Goal: Task Accomplishment & Management: Use online tool/utility

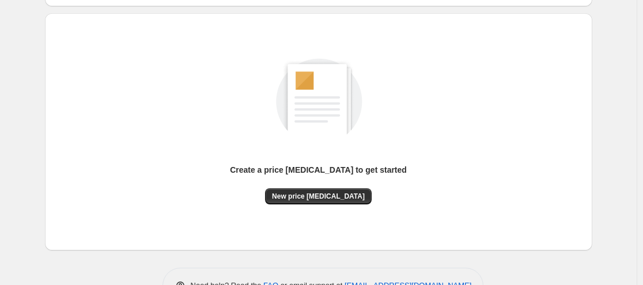
scroll to position [129, 0]
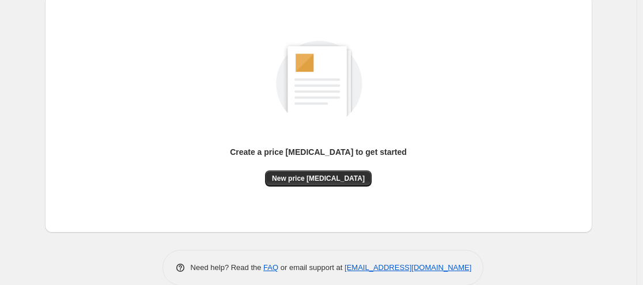
click at [320, 169] on div "Create a price [MEDICAL_DATA] to get started" at bounding box center [318, 158] width 177 height 24
click at [320, 173] on button "New price [MEDICAL_DATA]" at bounding box center [318, 178] width 107 height 16
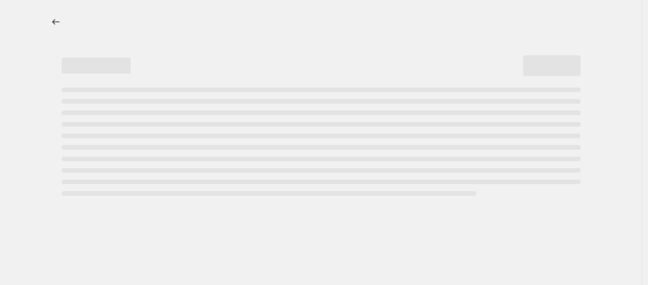
select select "percentage"
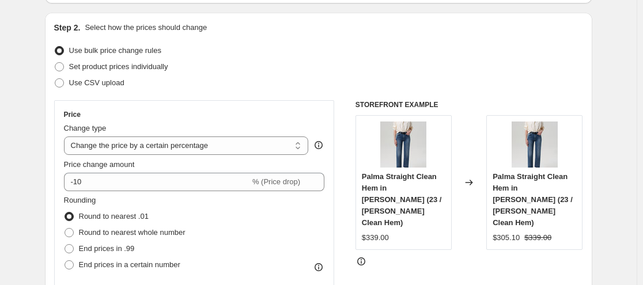
scroll to position [139, 0]
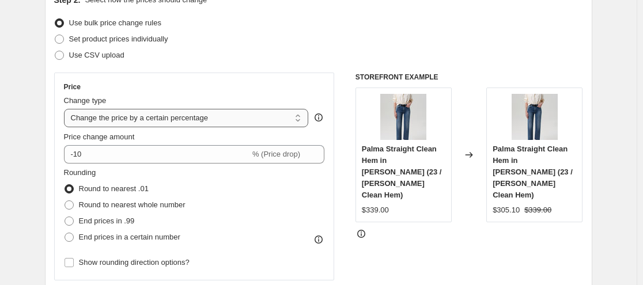
click at [265, 119] on select "Change the price to a certain amount Change the price by a certain amount Chang…" at bounding box center [186, 118] width 245 height 18
click at [66, 109] on select "Change the price to a certain amount Change the price by a certain amount Chang…" at bounding box center [186, 118] width 245 height 18
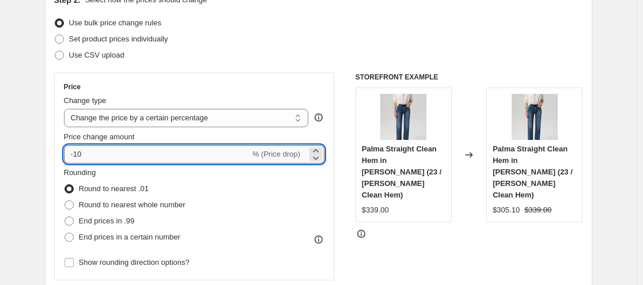
drag, startPoint x: 92, startPoint y: 149, endPoint x: 76, endPoint y: 153, distance: 16.8
click at [76, 153] on input "-10" at bounding box center [157, 154] width 186 height 18
type input "-60"
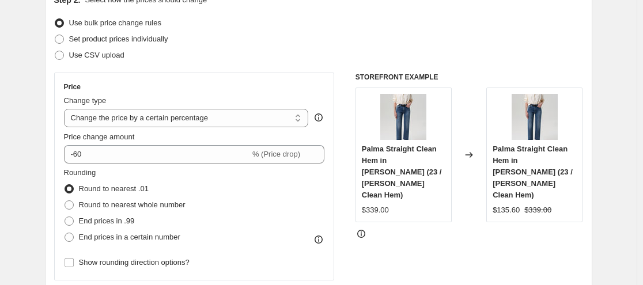
click at [432, 274] on div "STOREFRONT EXAMPLE Palma Straight Clean Hem in Cooper (23 / Cooper Clean Hem) $…" at bounding box center [468, 214] width 227 height 282
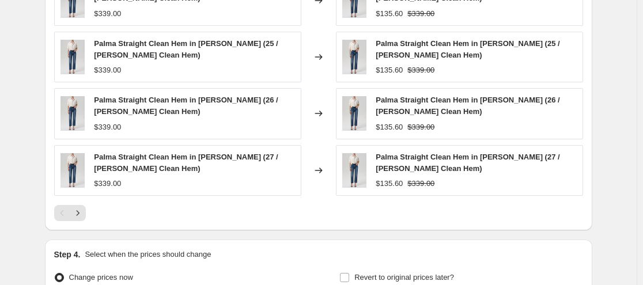
scroll to position [765, 0]
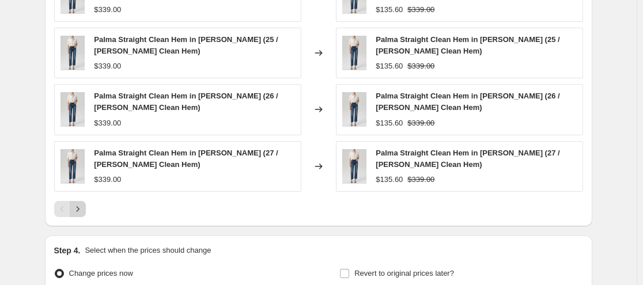
click at [83, 207] on icon "Next" at bounding box center [78, 209] width 12 height 12
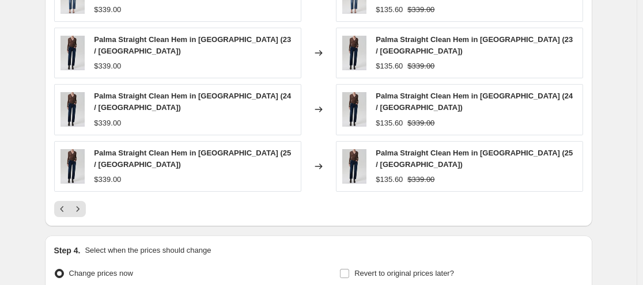
click at [83, 203] on icon "Next" at bounding box center [78, 209] width 12 height 12
click at [85, 199] on div "PRICE CHANGE PREVIEW Over 250 product variants would be affected by this price …" at bounding box center [318, 50] width 547 height 352
click at [83, 203] on icon "Next" at bounding box center [78, 209] width 12 height 12
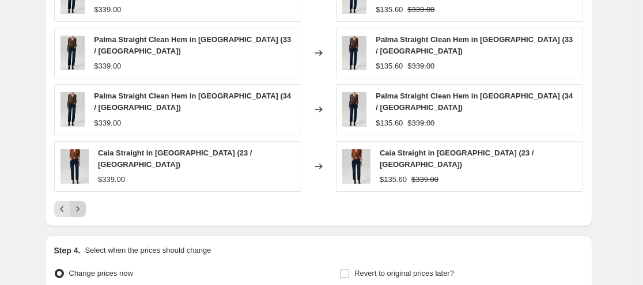
click at [83, 203] on icon "Next" at bounding box center [78, 209] width 12 height 12
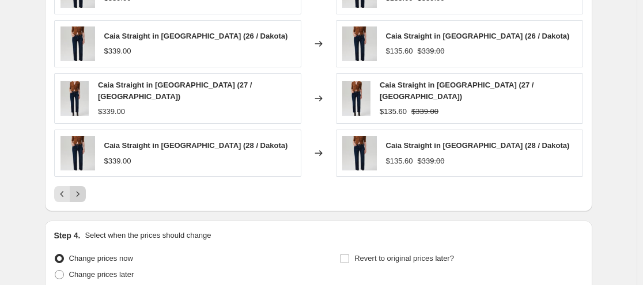
click at [83, 195] on icon "Next" at bounding box center [78, 194] width 12 height 12
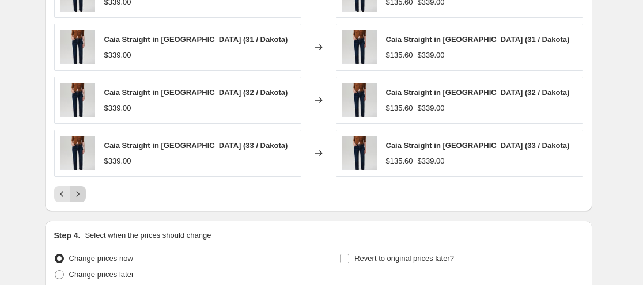
click at [83, 195] on icon "Next" at bounding box center [78, 194] width 12 height 12
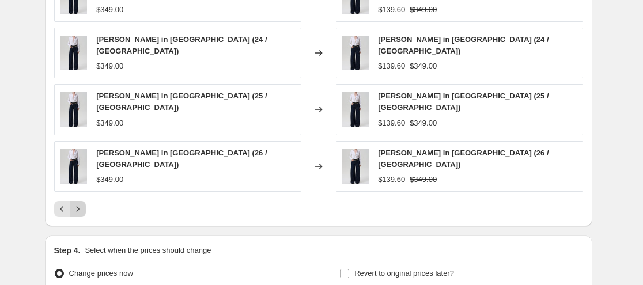
click at [83, 203] on icon "Next" at bounding box center [78, 209] width 12 height 12
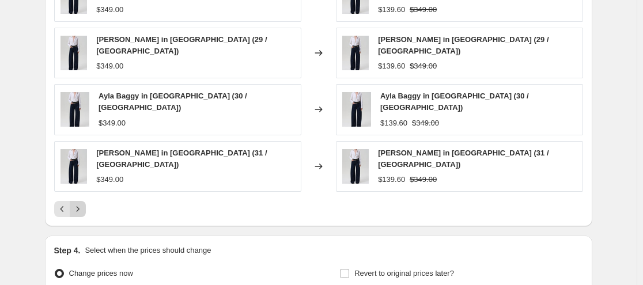
click at [83, 203] on icon "Next" at bounding box center [78, 209] width 12 height 12
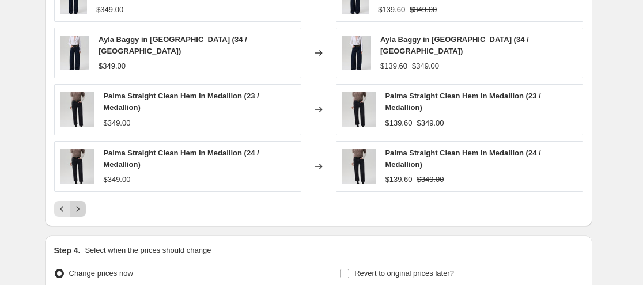
click at [83, 203] on icon "Next" at bounding box center [78, 209] width 12 height 12
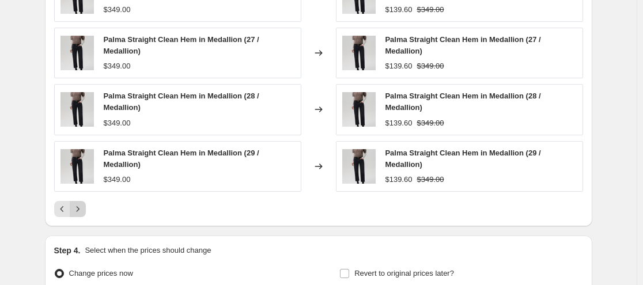
click at [85, 195] on div "Palma Straight Clean Hem in Medallion (25 / Medallion) $349.00 Changed to Palma…" at bounding box center [318, 65] width 529 height 303
click at [83, 206] on icon "Next" at bounding box center [78, 209] width 12 height 12
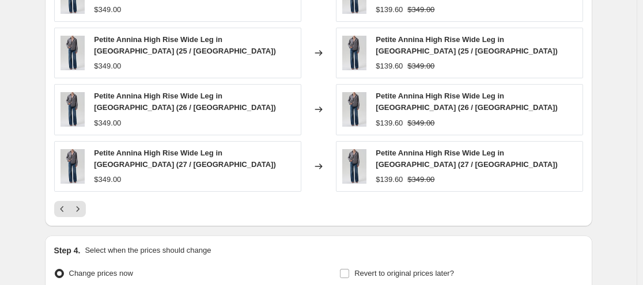
click at [83, 206] on icon "Next" at bounding box center [78, 209] width 12 height 12
click at [83, 206] on div "PRICE CHANGE PREVIEW Over 250 product variants would be affected by this price …" at bounding box center [318, 50] width 547 height 352
click at [83, 206] on icon "Next" at bounding box center [78, 209] width 12 height 12
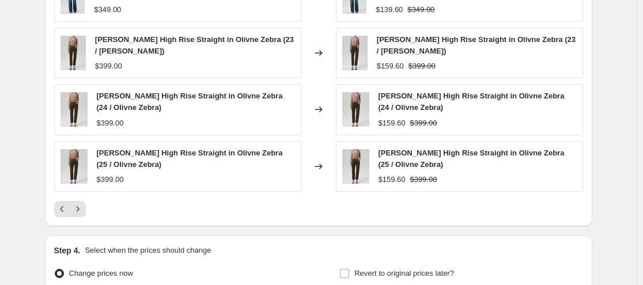
click at [83, 206] on icon "Next" at bounding box center [78, 209] width 12 height 12
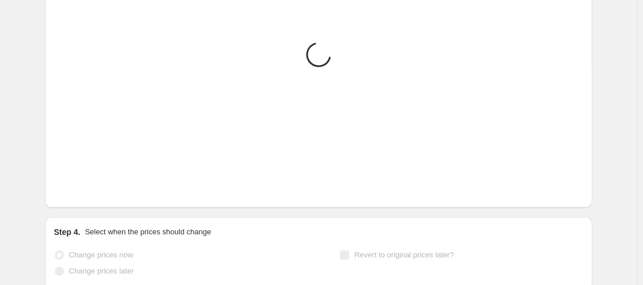
click at [83, 206] on div "PRICE CHANGE PREVIEW Placeholder Loading product variants... Loading... Placeho…" at bounding box center [318, 40] width 547 height 333
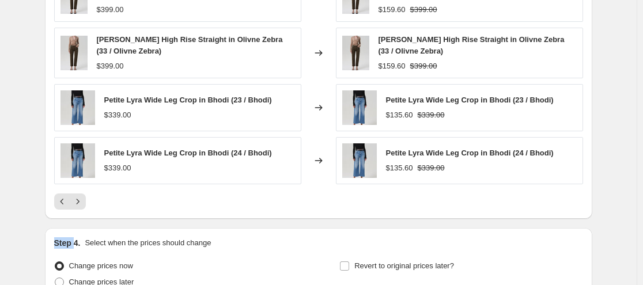
click at [83, 206] on icon "Next" at bounding box center [78, 202] width 12 height 12
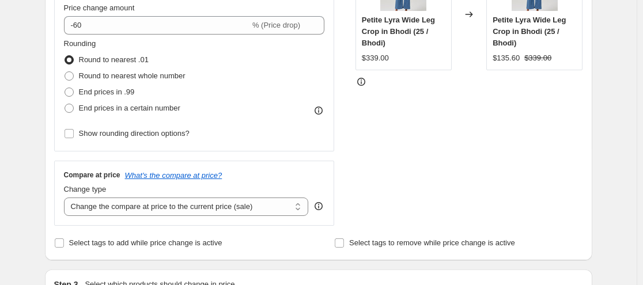
scroll to position [257, 0]
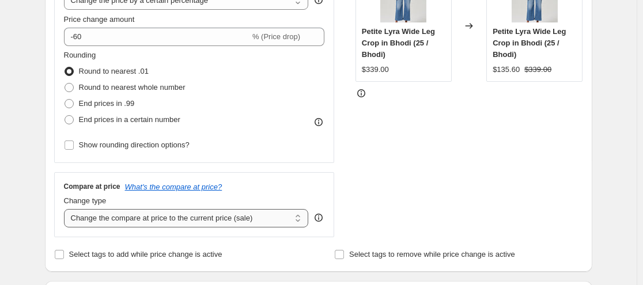
click at [213, 218] on select "Change the compare at price to the current price (sale) Change the compare at p…" at bounding box center [186, 218] width 245 height 18
select select "percentage"
click at [66, 209] on select "Change the compare at price to the current price (sale) Change the compare at p…" at bounding box center [186, 218] width 245 height 18
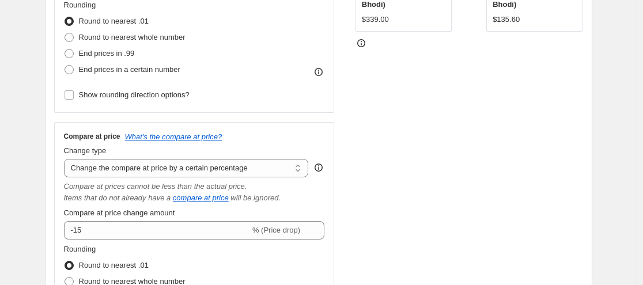
scroll to position [309, 0]
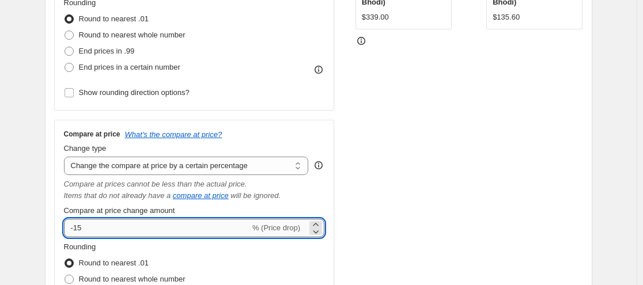
click at [78, 231] on input "-15" at bounding box center [157, 228] width 186 height 18
type input "-25"
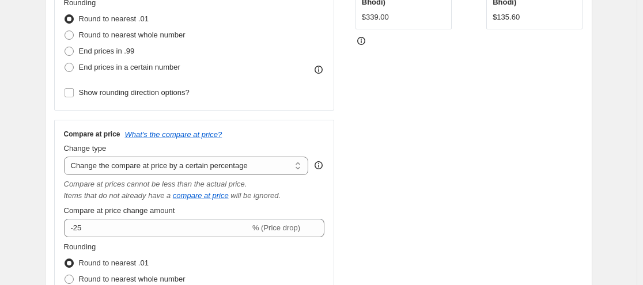
click at [369, 228] on div "STOREFRONT EXAMPLE Petite Lyra Wide Leg Crop in Bhodi (25 / Bhodi) $339.00 Chan…" at bounding box center [468, 129] width 227 height 452
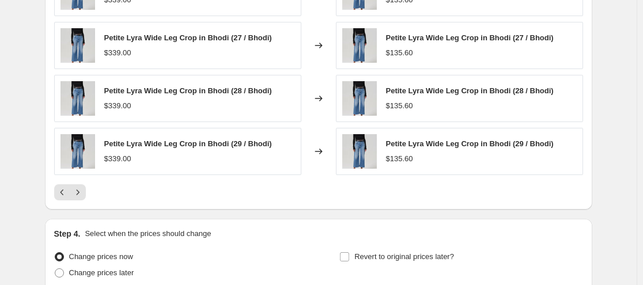
scroll to position [968, 0]
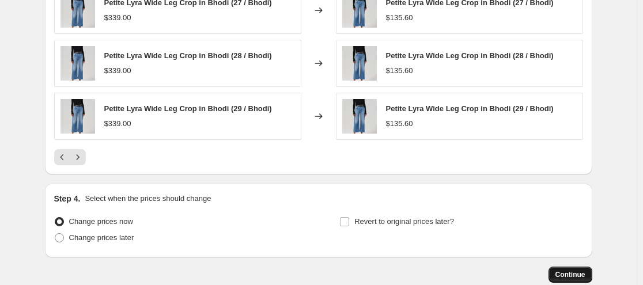
click at [568, 275] on span "Continue" at bounding box center [570, 274] width 30 height 9
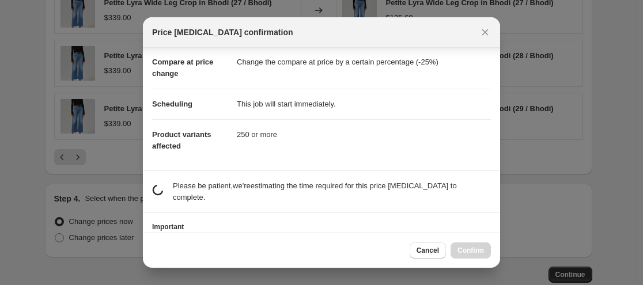
scroll to position [96, 0]
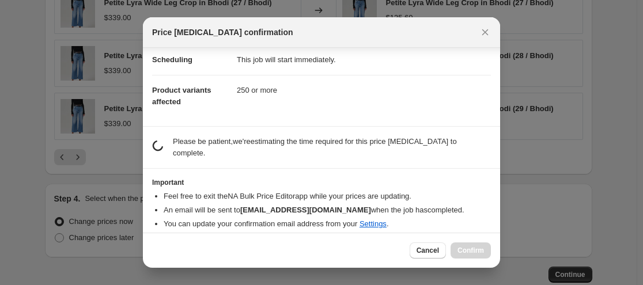
click at [344, 159] on section "estimating job duration... Please be patient, we're estimating the time require…" at bounding box center [321, 147] width 357 height 41
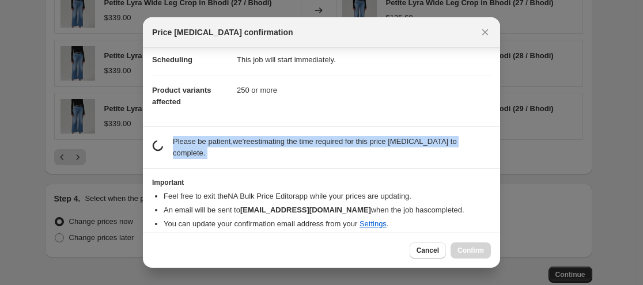
click at [344, 159] on section "estimating job duration... Please be patient, we're estimating the time require…" at bounding box center [321, 147] width 357 height 41
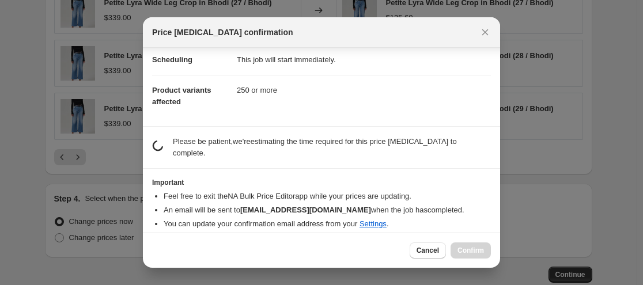
click at [344, 159] on section "estimating job duration... Please be patient, we're estimating the time require…" at bounding box center [321, 147] width 357 height 41
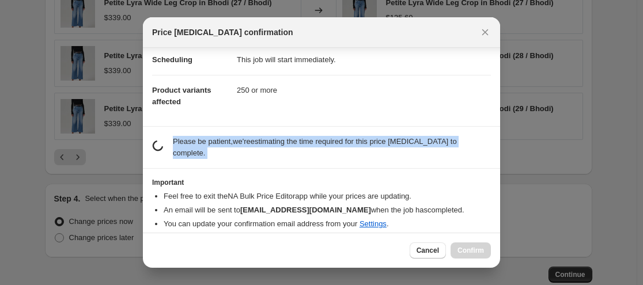
click at [344, 159] on section "estimating job duration... Please be patient, we're estimating the time require…" at bounding box center [321, 147] width 357 height 41
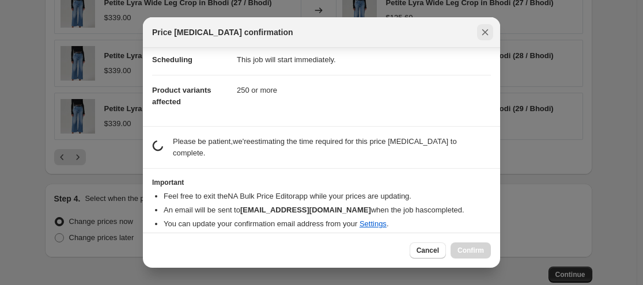
click at [481, 37] on icon "Close" at bounding box center [485, 32] width 12 height 12
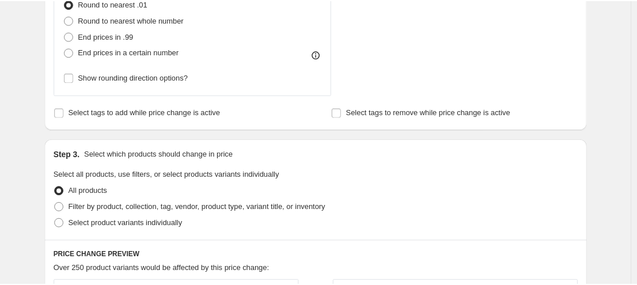
scroll to position [563, 0]
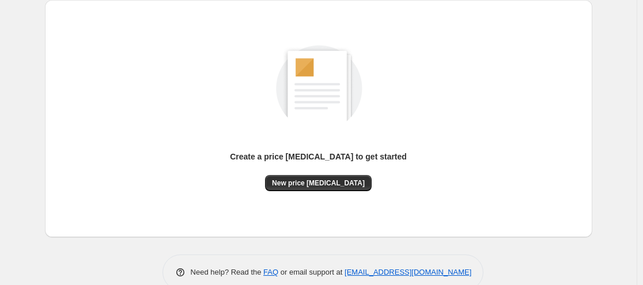
scroll to position [139, 0]
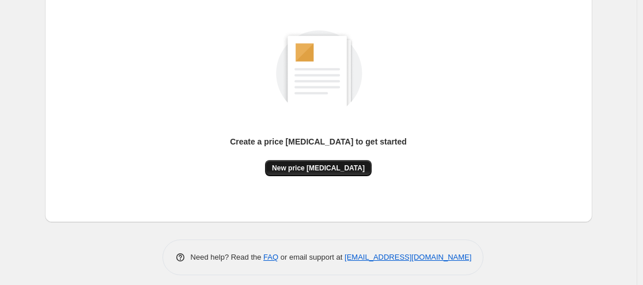
click at [340, 170] on span "New price [MEDICAL_DATA]" at bounding box center [318, 168] width 93 height 9
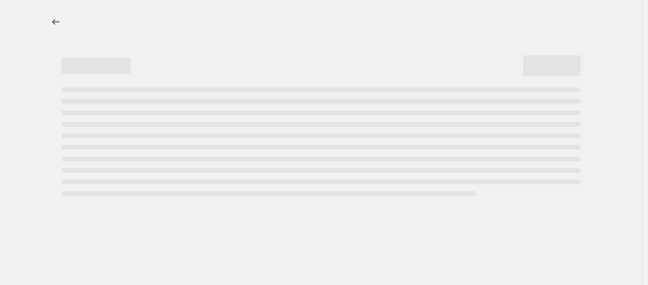
select select "percentage"
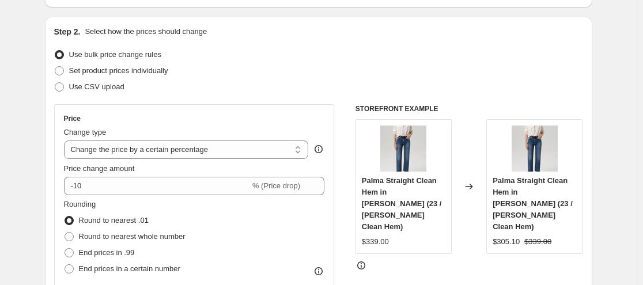
scroll to position [124, 0]
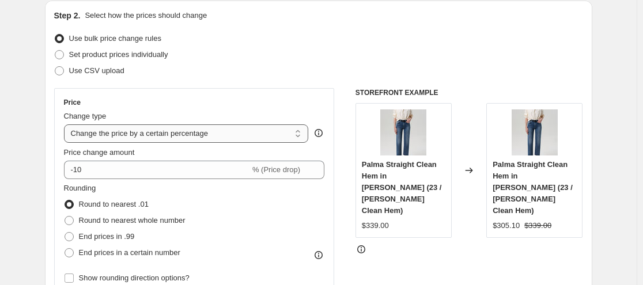
click at [212, 141] on select "Change the price to a certain amount Change the price by a certain amount Chang…" at bounding box center [186, 133] width 245 height 18
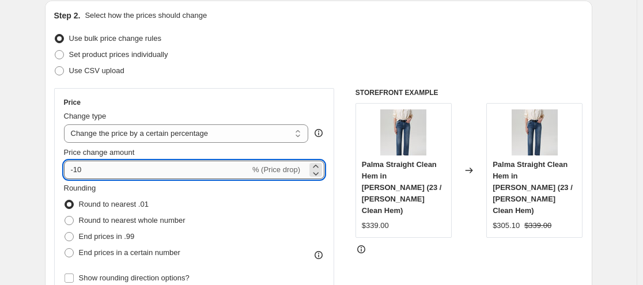
drag, startPoint x: 83, startPoint y: 166, endPoint x: 75, endPoint y: 166, distance: 7.5
click at [75, 166] on input "-10" at bounding box center [157, 170] width 186 height 18
type input "-0"
type input "-60"
click at [55, 191] on div "Step 2. Select how the prices should change Use bulk price change rules Set pro…" at bounding box center [318, 203] width 547 height 404
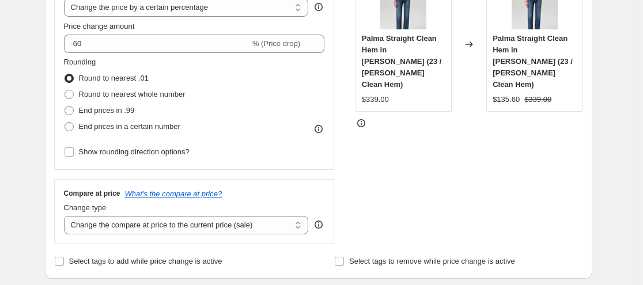
scroll to position [256, 0]
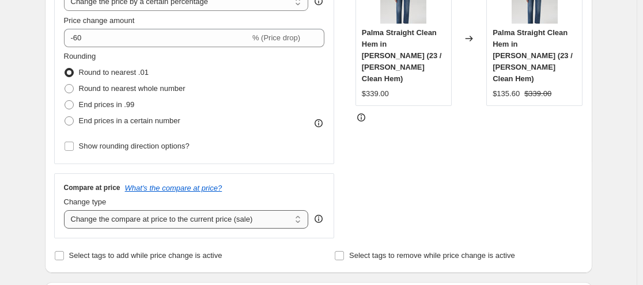
click at [100, 221] on select "Change the compare at price to the current price (sale) Change the compare at p…" at bounding box center [186, 219] width 245 height 18
select select "percentage"
click at [66, 210] on select "Change the compare at price to the current price (sale) Change the compare at p…" at bounding box center [186, 219] width 245 height 18
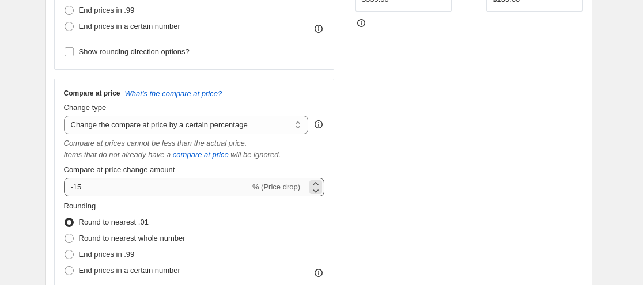
scroll to position [355, 0]
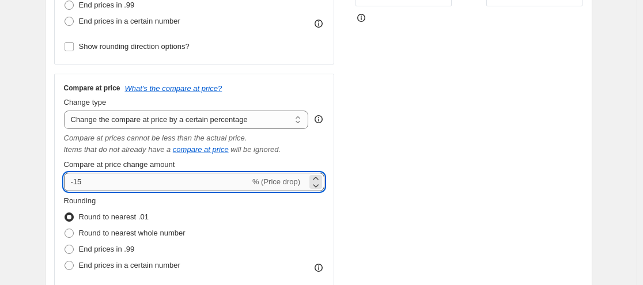
drag, startPoint x: 84, startPoint y: 183, endPoint x: 77, endPoint y: 182, distance: 7.6
click at [77, 182] on input "-15" at bounding box center [157, 182] width 186 height 18
type input "-25"
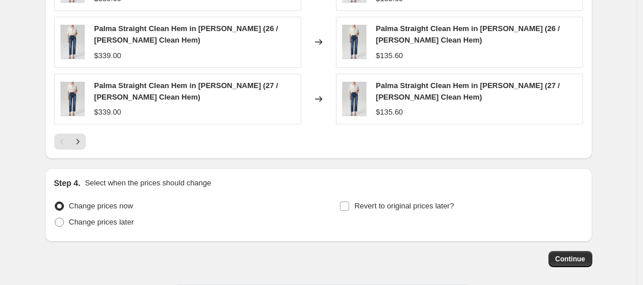
scroll to position [1055, 0]
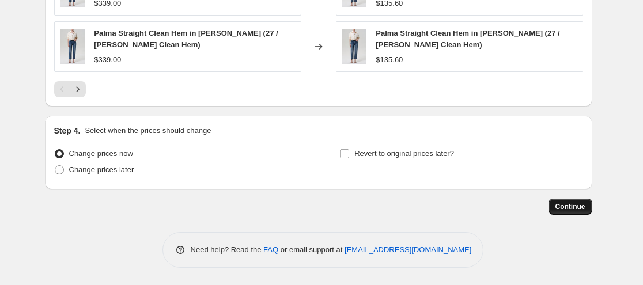
click at [572, 211] on span "Continue" at bounding box center [570, 206] width 30 height 9
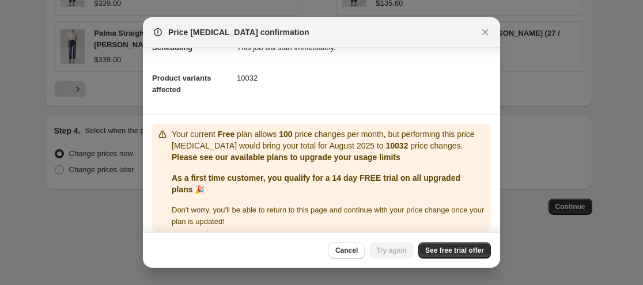
scroll to position [117, 0]
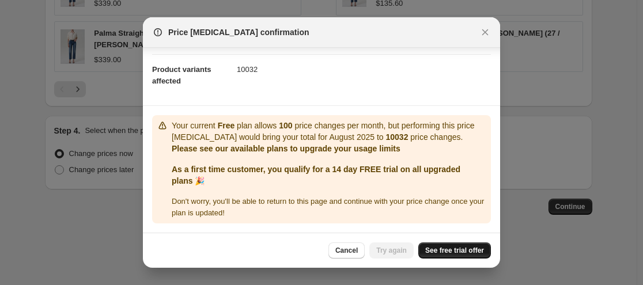
click at [457, 252] on span "See free trial offer" at bounding box center [454, 250] width 59 height 9
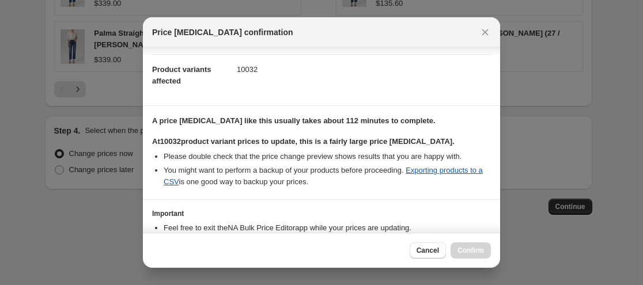
scroll to position [192, 0]
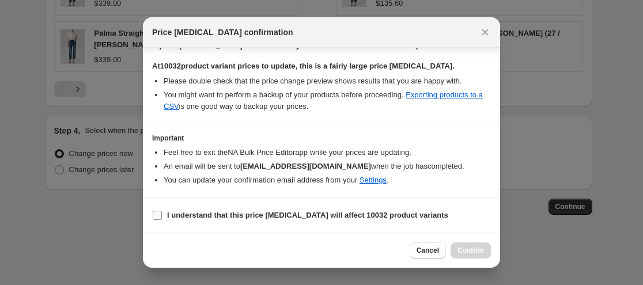
click at [274, 211] on b "I understand that this price change job will affect 10032 product variants" at bounding box center [307, 215] width 281 height 9
click at [162, 211] on input "I understand that this price change job will affect 10032 product variants" at bounding box center [157, 215] width 9 height 9
checkbox input "true"
click at [474, 245] on button "Confirm" at bounding box center [470, 250] width 40 height 16
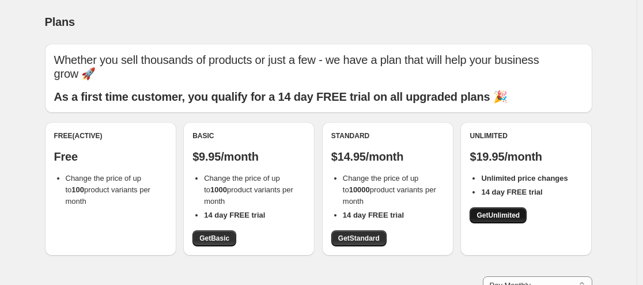
click at [488, 216] on span "Get Unlimited" at bounding box center [497, 215] width 43 height 9
